Goal: Entertainment & Leisure: Consume media (video, audio)

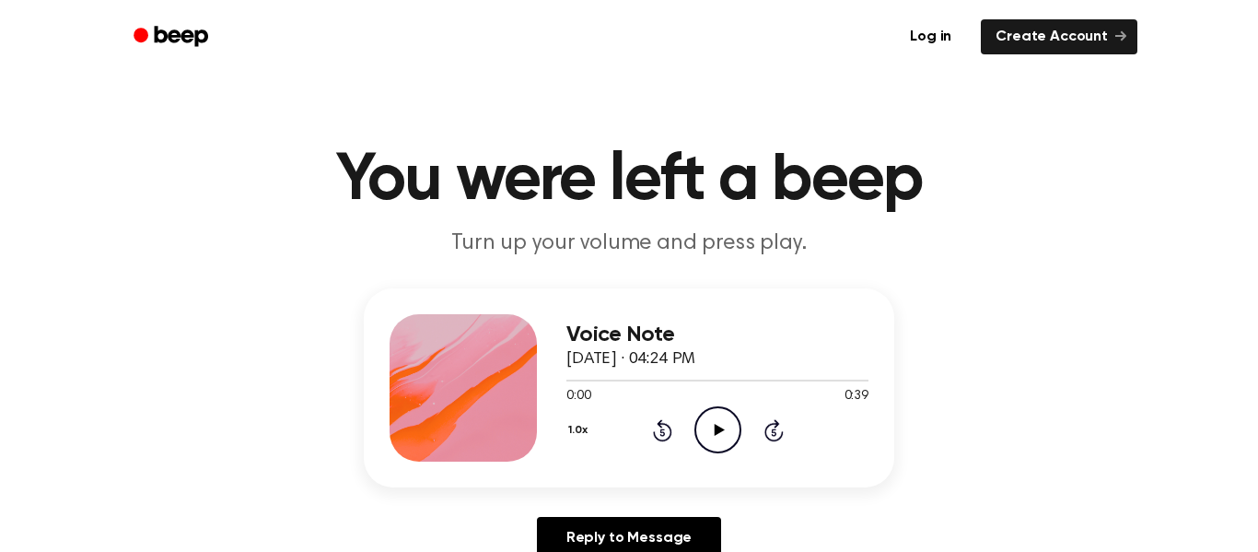
click at [707, 436] on icon "Play Audio" at bounding box center [717, 429] width 47 height 47
click at [724, 438] on icon "Play Audio" at bounding box center [717, 429] width 47 height 47
click at [748, 448] on div "1.0x Rewind 5 seconds Pause Audio Skip 5 seconds" at bounding box center [717, 429] width 302 height 47
click at [718, 434] on icon "Pause Audio" at bounding box center [717, 429] width 47 height 47
click at [728, 426] on icon "Play Audio" at bounding box center [717, 429] width 47 height 47
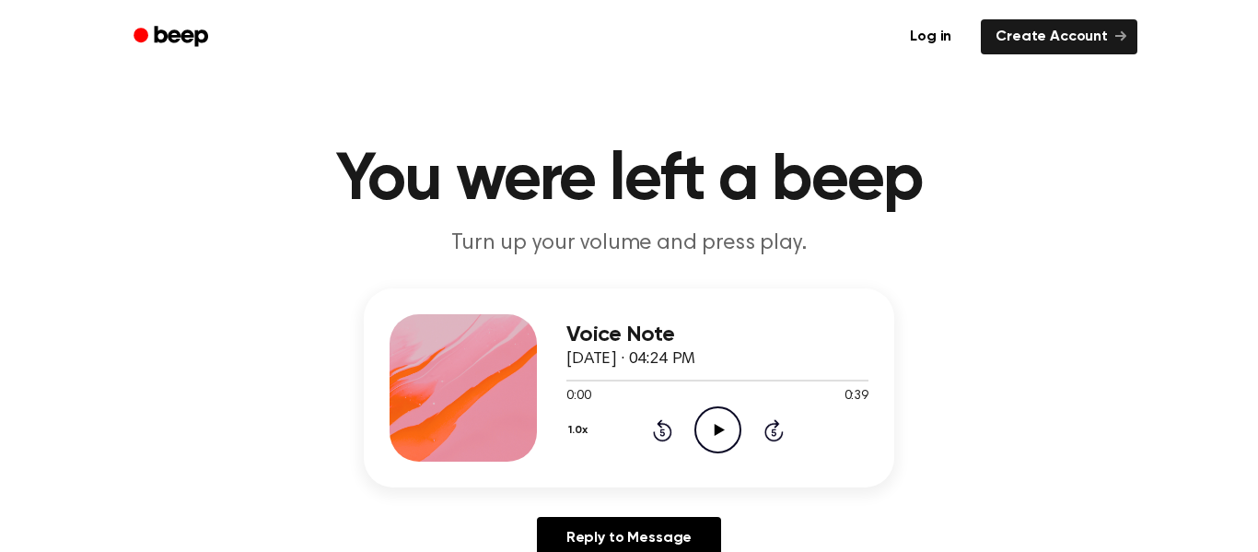
click at [722, 437] on icon "Play Audio" at bounding box center [717, 429] width 47 height 47
click at [741, 432] on div "1.0x Rewind 5 seconds Play Audio Skip 5 seconds" at bounding box center [717, 429] width 302 height 47
click at [743, 408] on div "1.0x Rewind 5 seconds Play Audio Skip 5 seconds" at bounding box center [717, 429] width 302 height 47
click at [713, 422] on icon "Play Audio" at bounding box center [717, 429] width 47 height 47
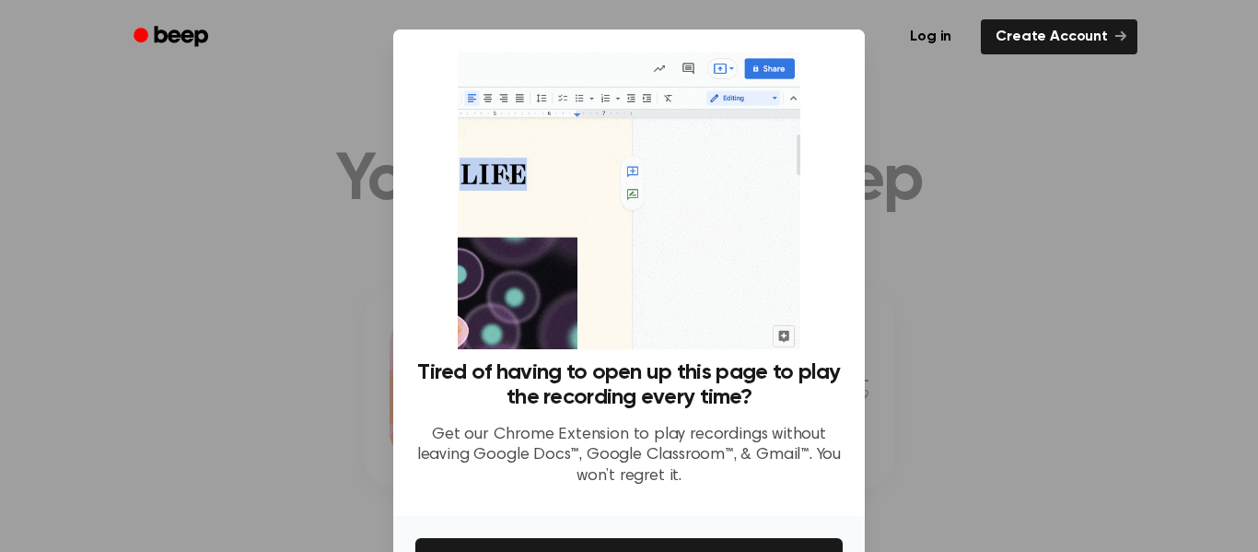
click at [976, 169] on div at bounding box center [629, 276] width 1258 height 552
click at [931, 304] on div at bounding box center [629, 276] width 1258 height 552
click at [1067, 52] on link "Create Account" at bounding box center [1059, 36] width 157 height 35
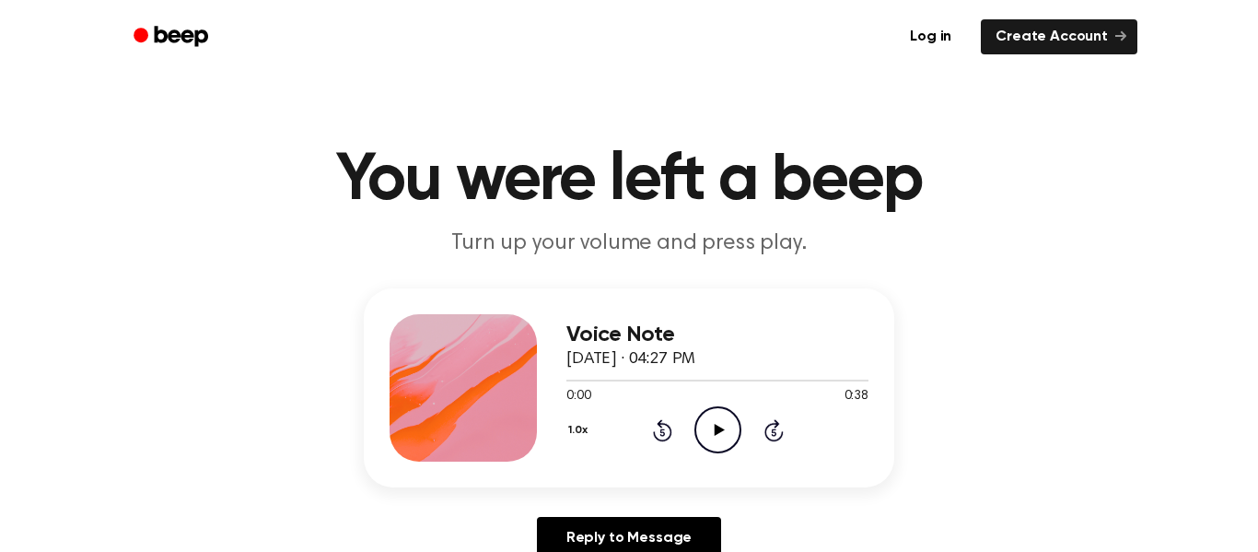
click at [717, 416] on icon "Play Audio" at bounding box center [717, 429] width 47 height 47
click at [726, 420] on icon "Play Audio" at bounding box center [717, 429] width 47 height 47
